Goal: Information Seeking & Learning: Learn about a topic

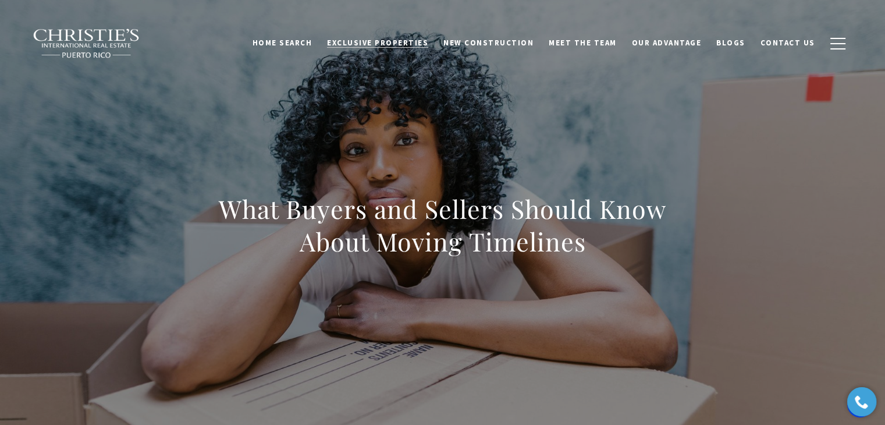
click at [358, 45] on span "Exclusive Properties" at bounding box center [377, 43] width 101 height 10
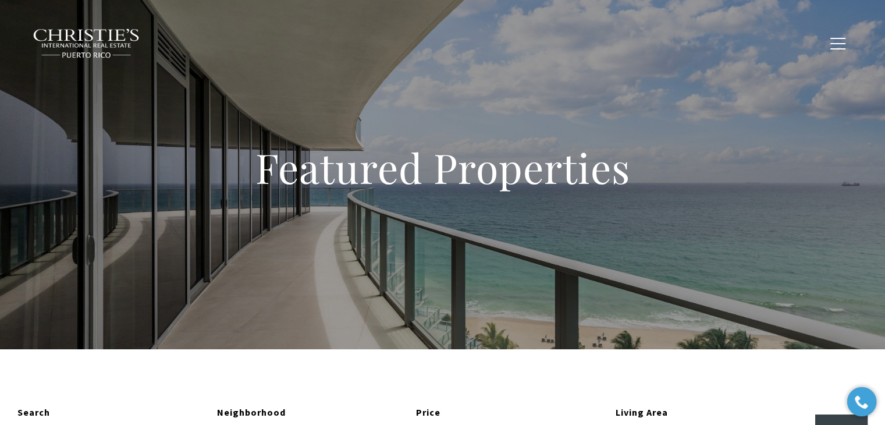
type input "**********"
type input "*********"
